Goal: Information Seeking & Learning: Find specific fact

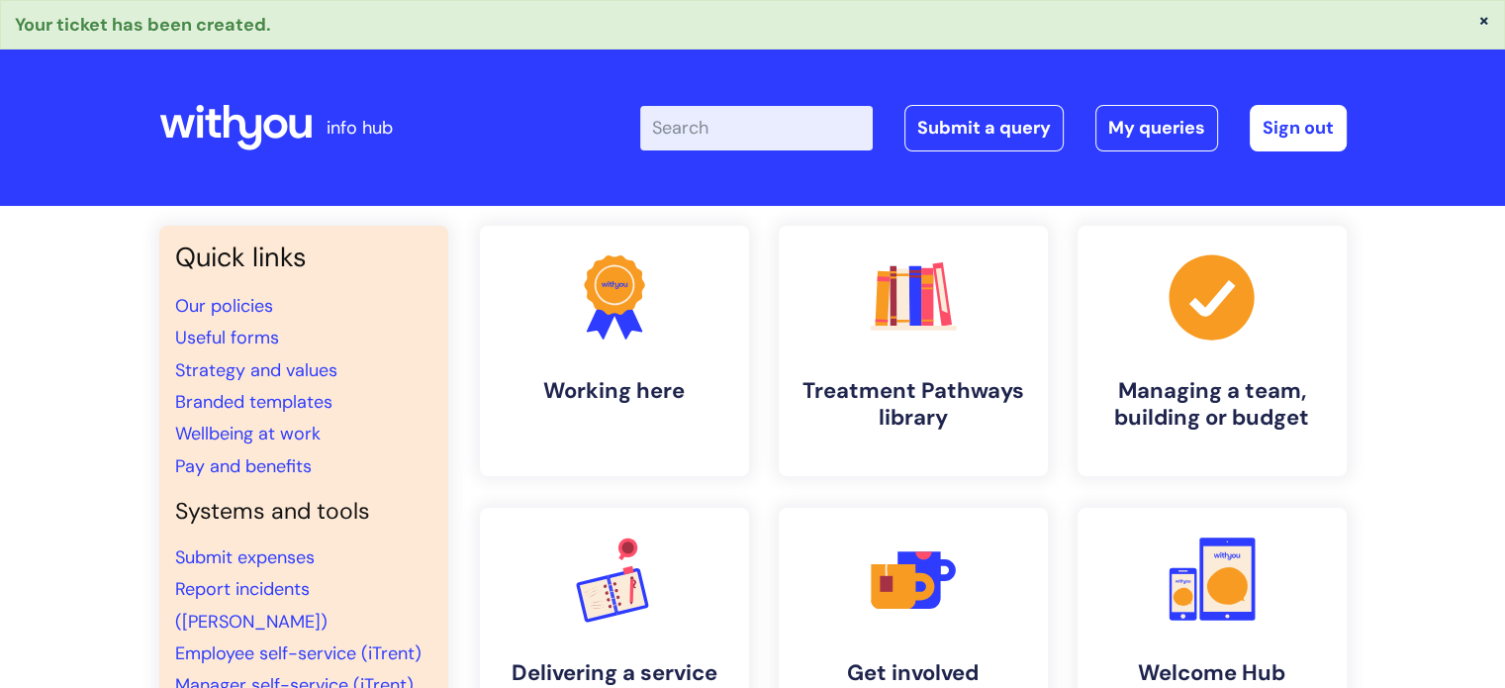
click at [716, 127] on input "Enter your search term here..." at bounding box center [756, 128] width 233 height 44
type input "casual"
click button "Search" at bounding box center [0, 0] width 0 height 0
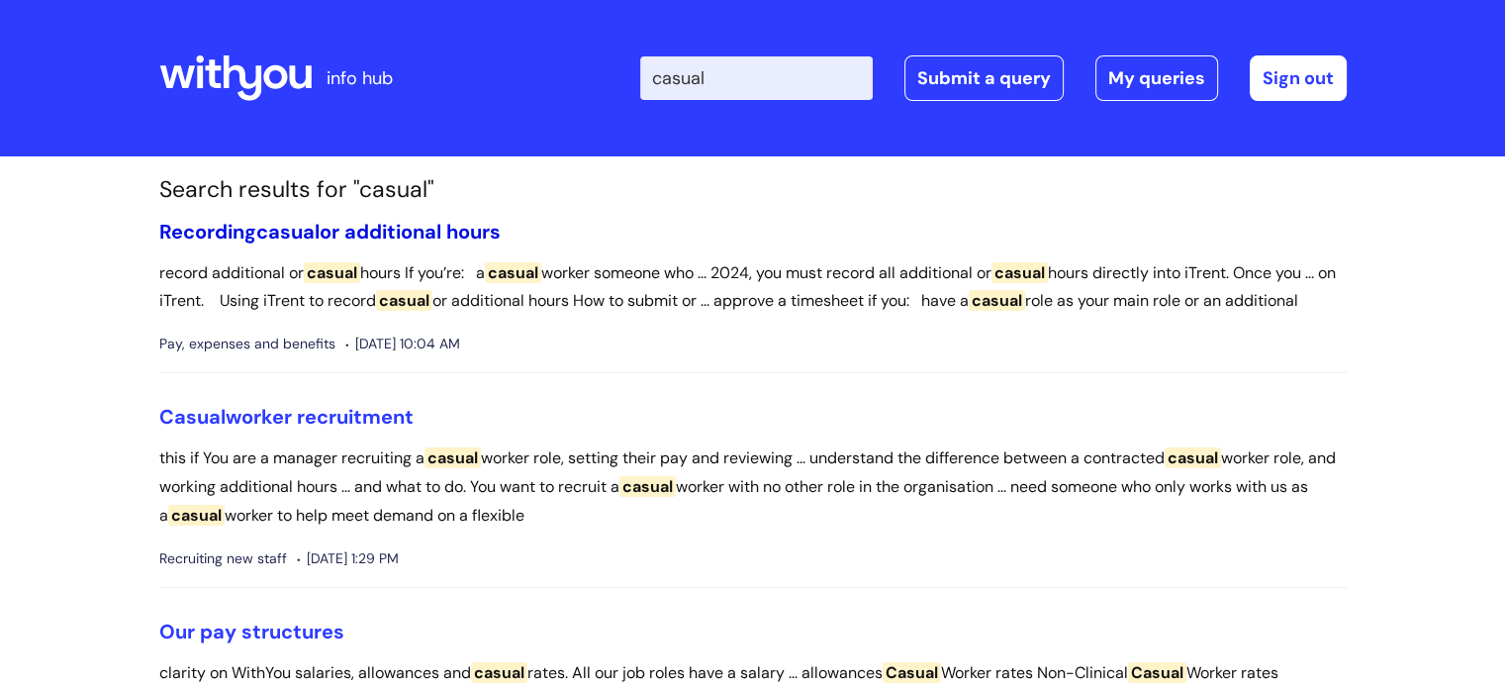
click at [373, 240] on link "Recording casual or additional hours" at bounding box center [329, 232] width 341 height 26
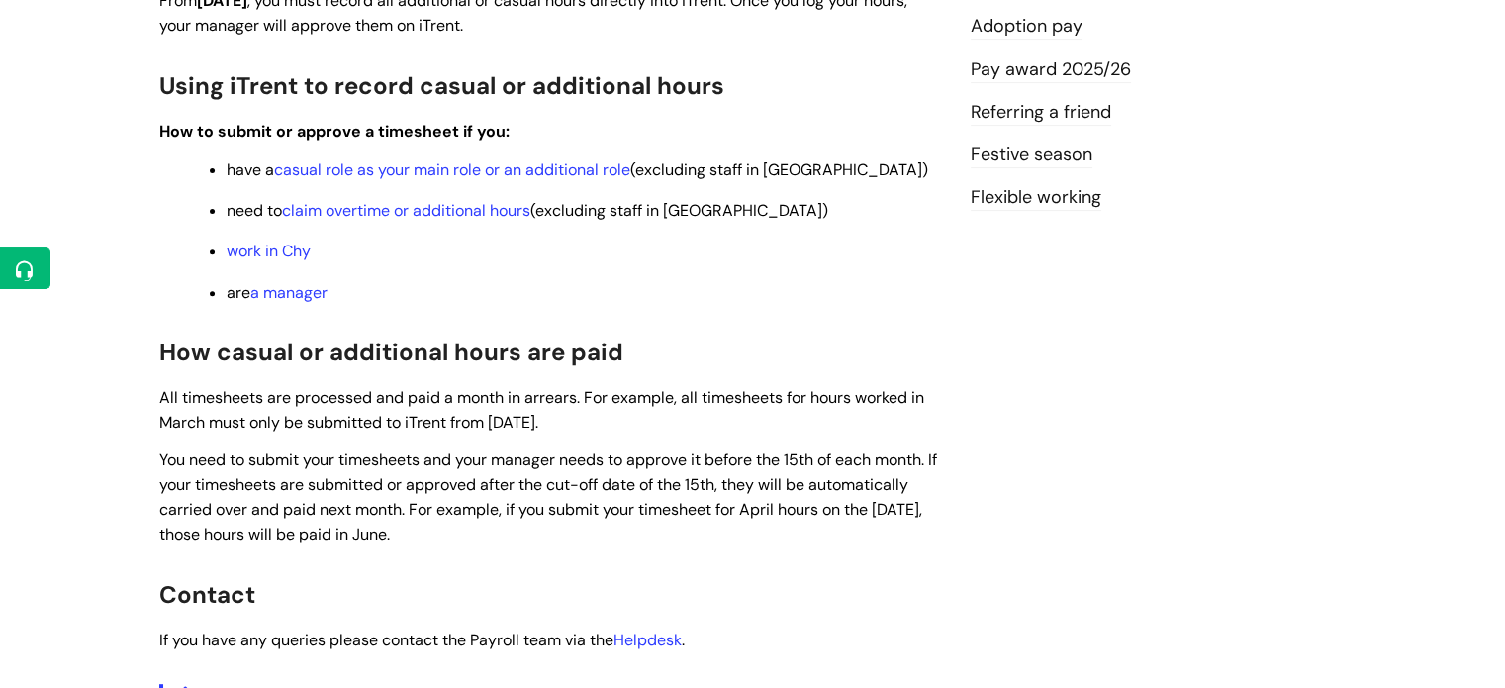
scroll to position [708, 0]
click at [421, 170] on link "casual role as your main role or an additional role" at bounding box center [452, 168] width 356 height 21
